Goal: Information Seeking & Learning: Learn about a topic

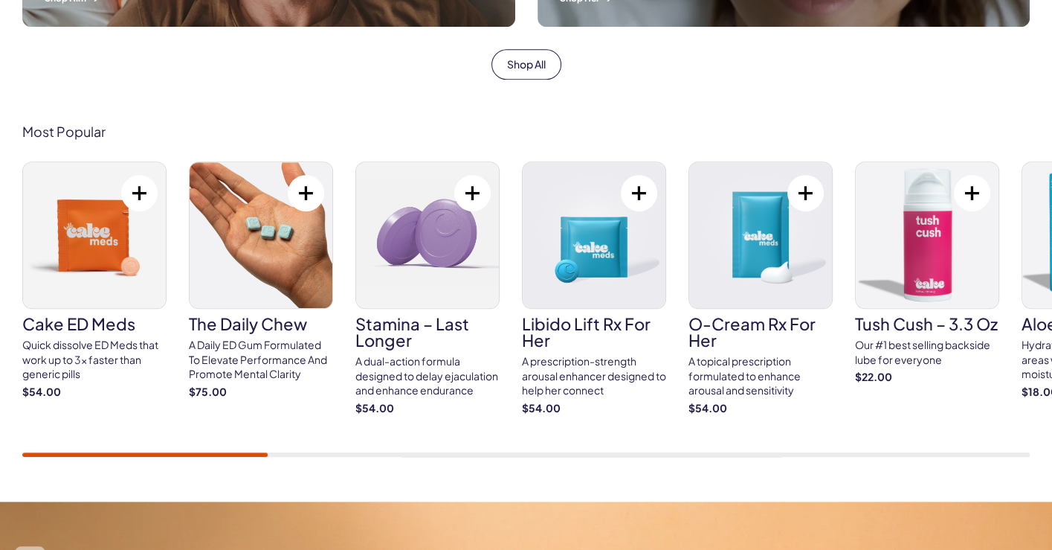
scroll to position [818, 0]
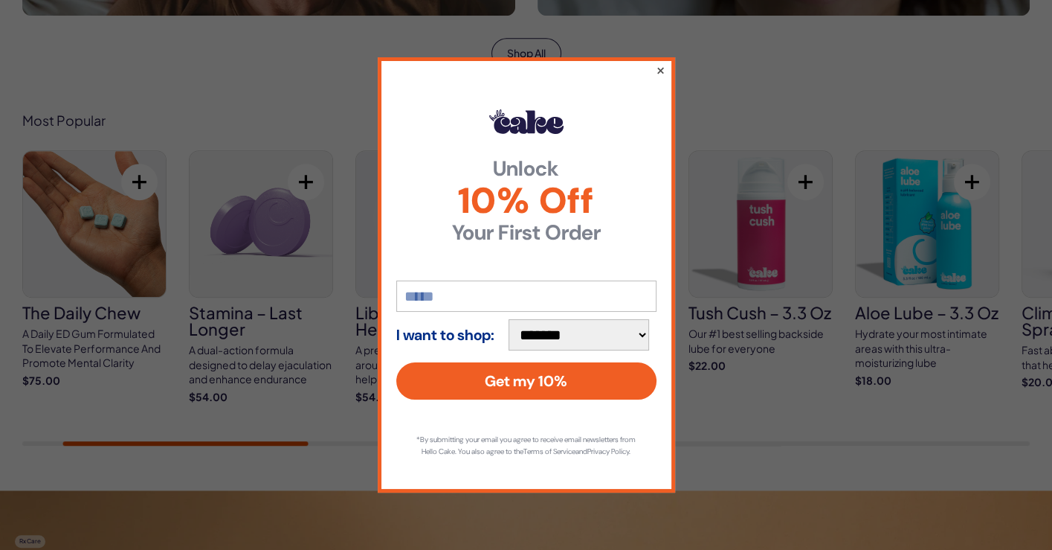
click at [663, 62] on button "×" at bounding box center [660, 70] width 10 height 18
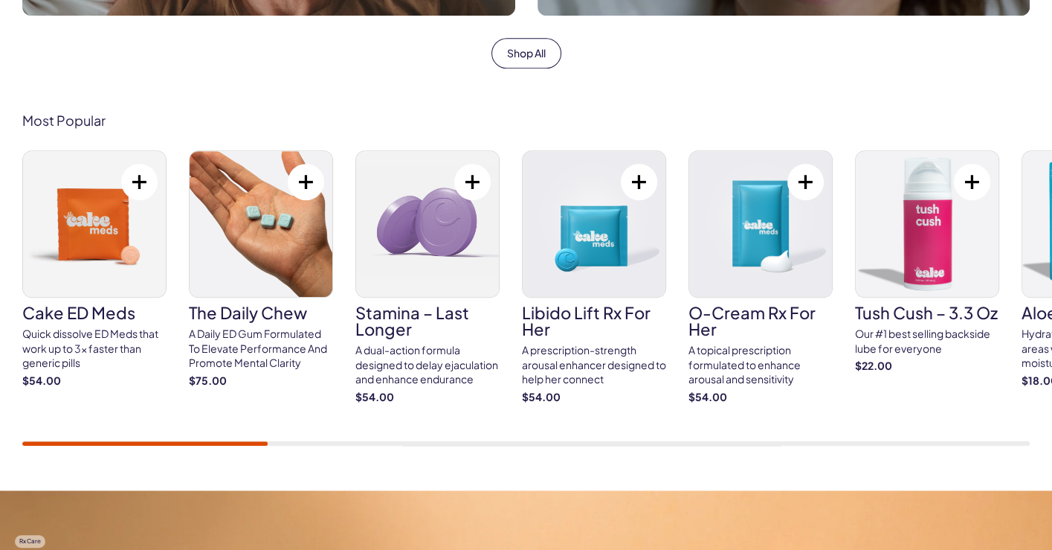
click at [108, 444] on div at bounding box center [144, 443] width 245 height 4
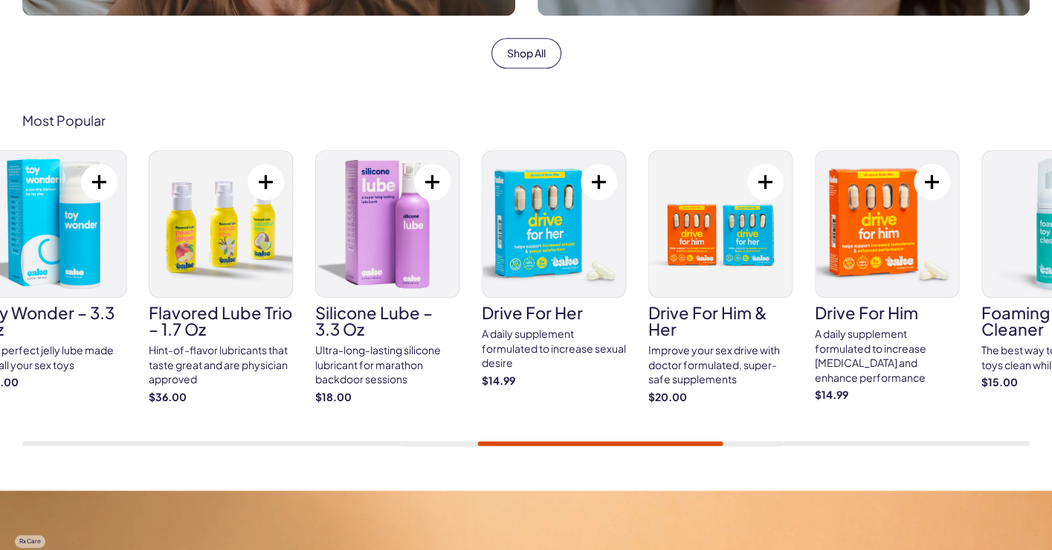
click at [521, 430] on div "Cake ED Meds Quick dissolve ED Meds that work up to 3x faster than generic pill…" at bounding box center [526, 297] width 1008 height 295
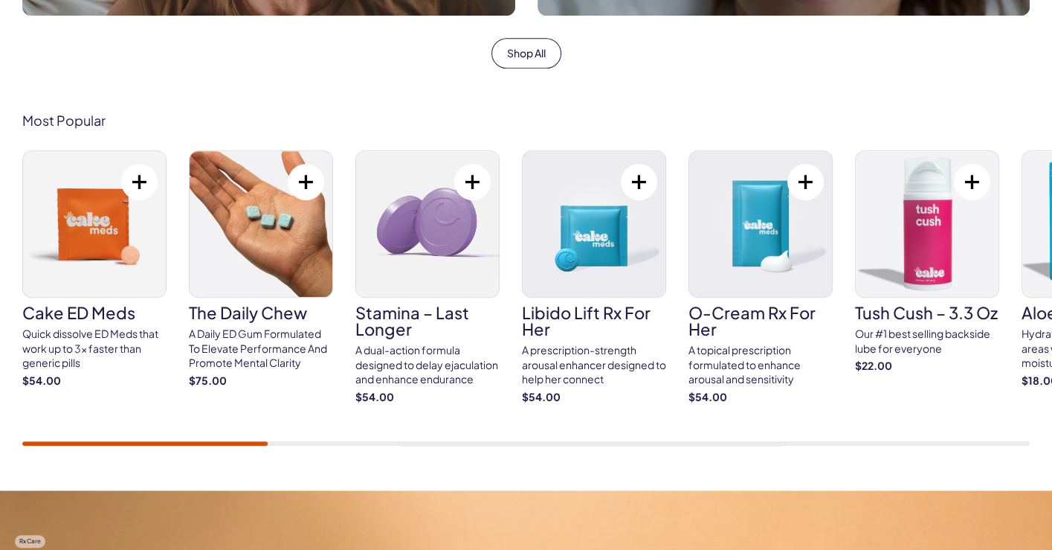
click at [245, 313] on h3 "The Daily Chew" at bounding box center [261, 312] width 144 height 16
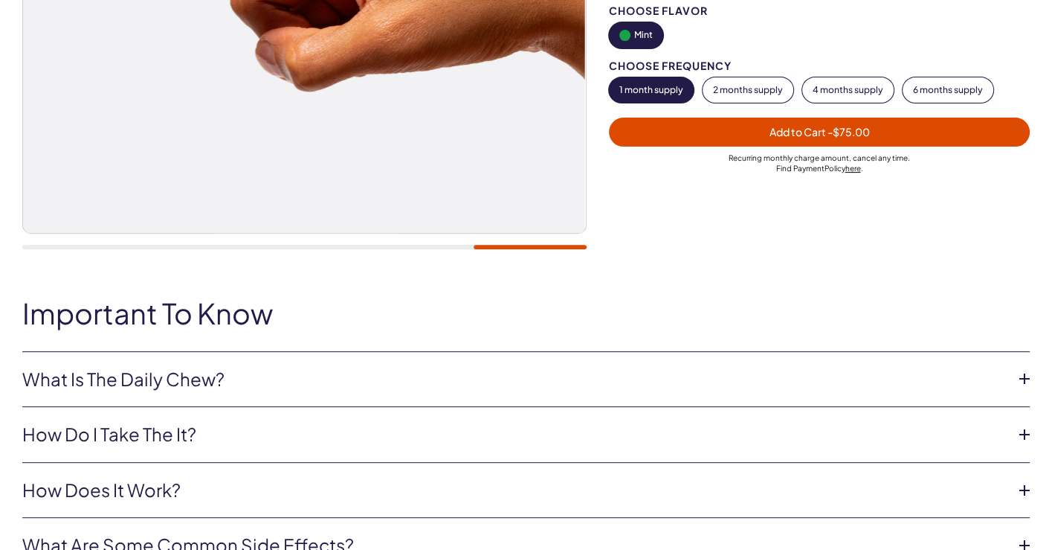
scroll to position [669, 0]
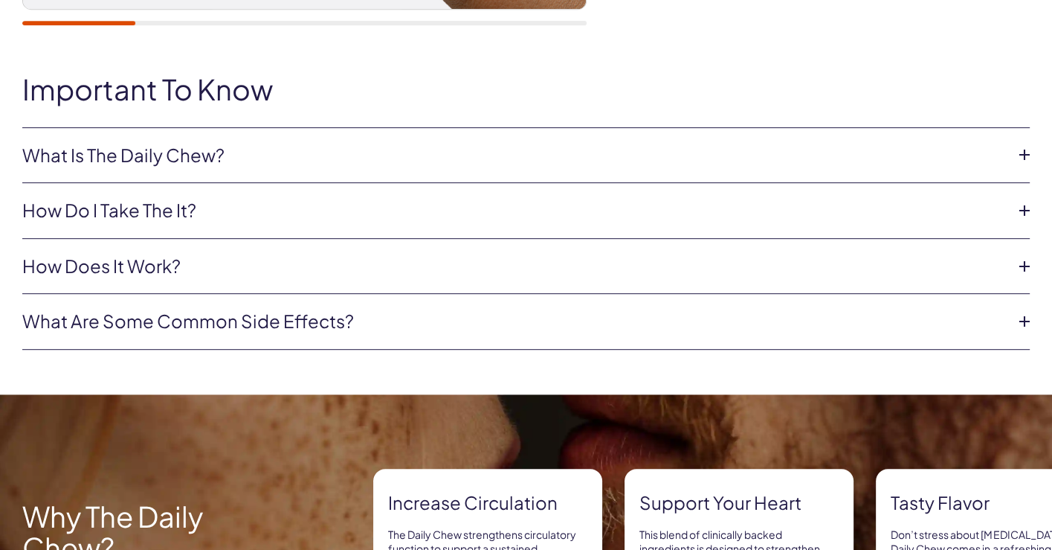
click at [1028, 152] on icon at bounding box center [1025, 155] width 22 height 22
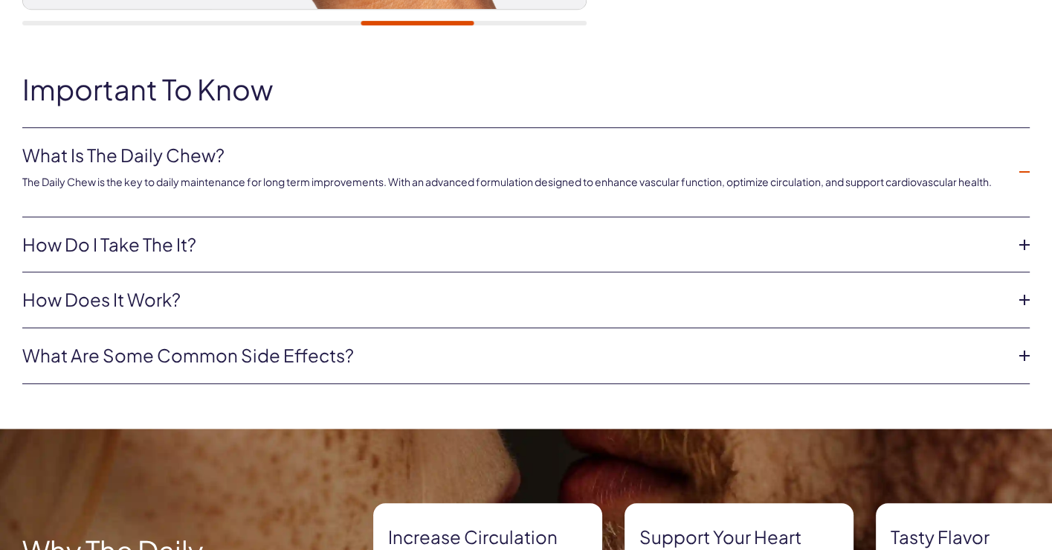
click at [1023, 245] on icon at bounding box center [1025, 245] width 22 height 22
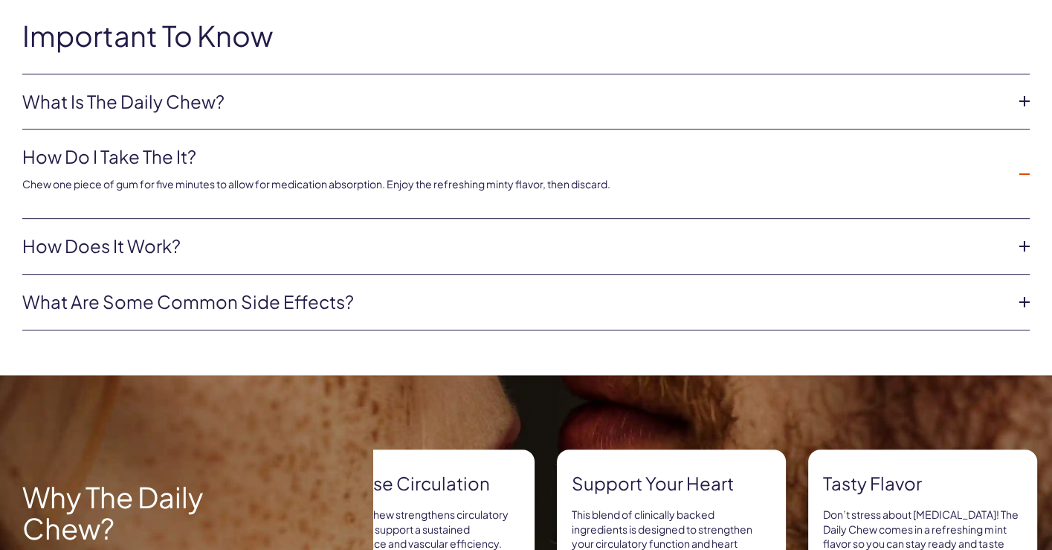
scroll to position [744, 0]
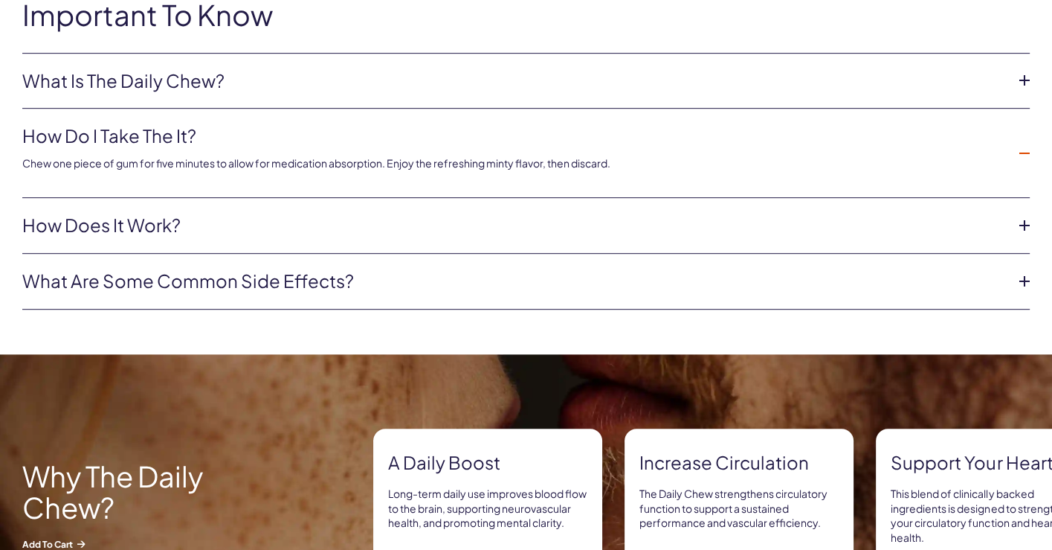
click at [1022, 225] on icon at bounding box center [1025, 225] width 22 height 22
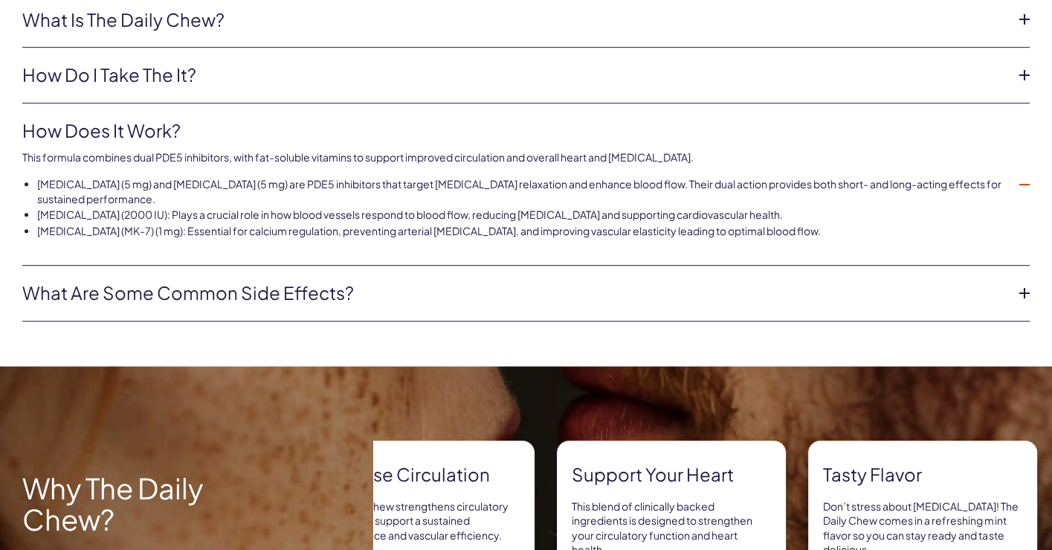
scroll to position [818, 0]
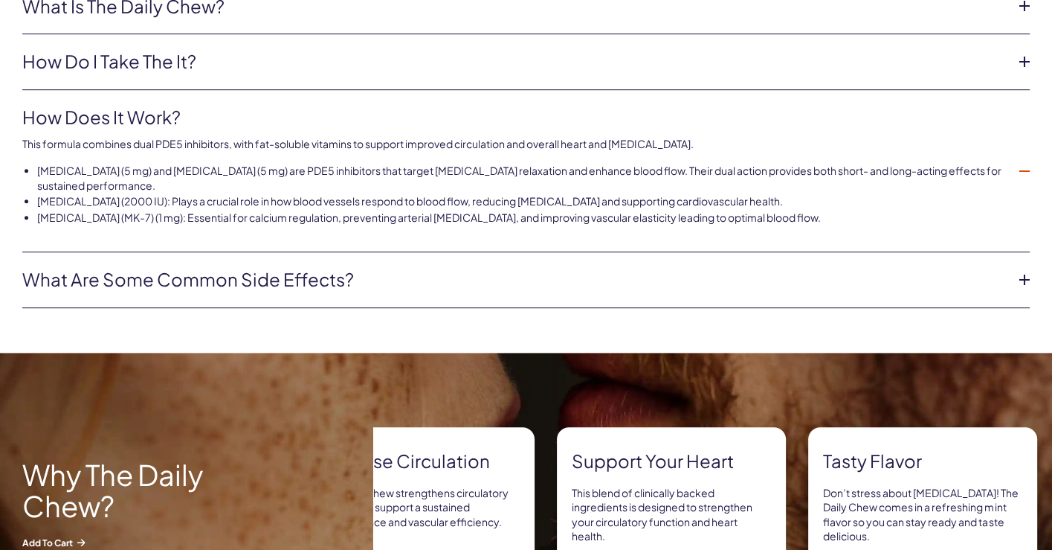
click at [1021, 282] on icon at bounding box center [1025, 279] width 22 height 22
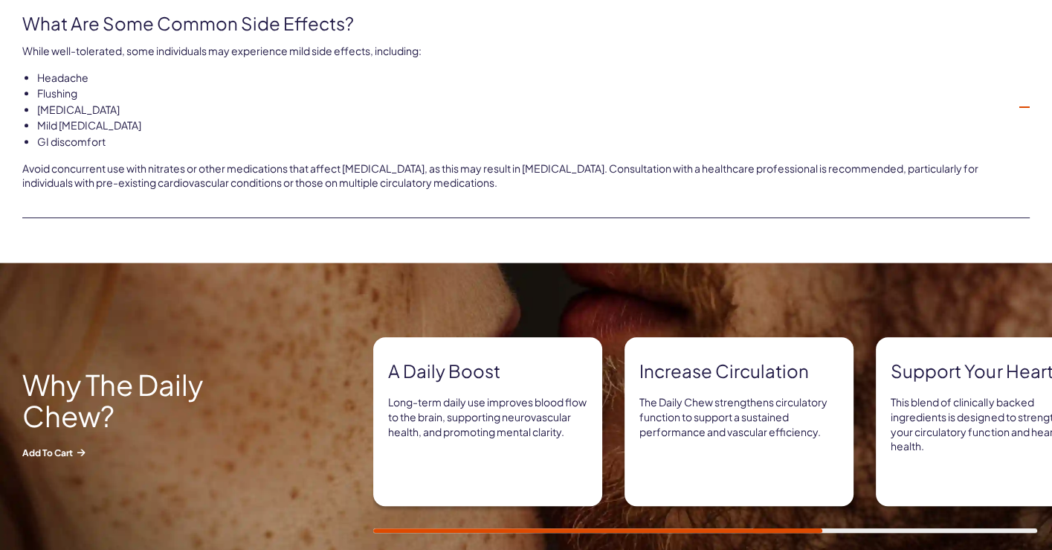
scroll to position [1041, 0]
